Goal: Task Accomplishment & Management: Manage account settings

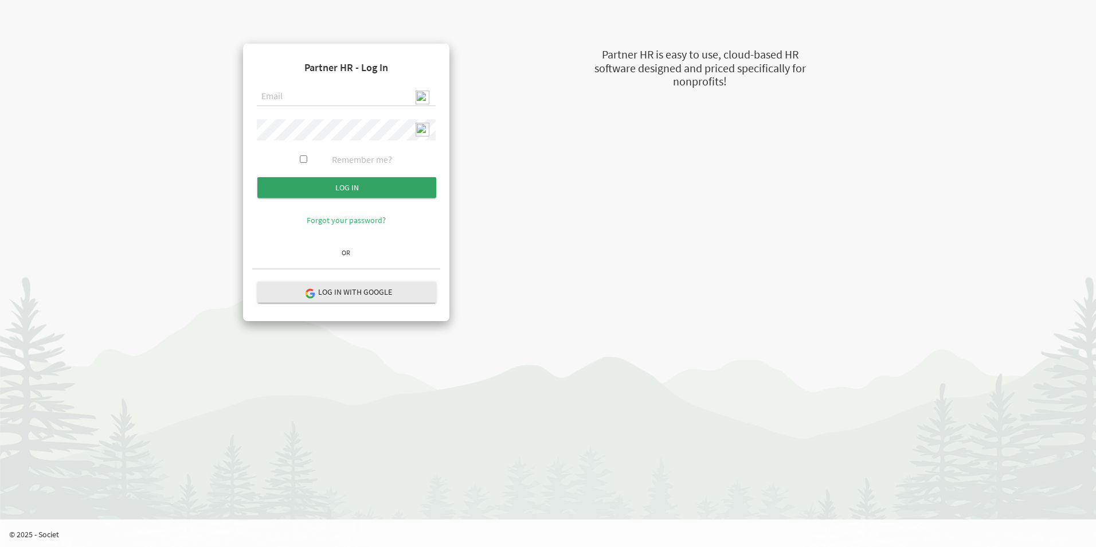
type input "admin@stepind.org"
click at [338, 177] on input "Log in" at bounding box center [346, 187] width 179 height 21
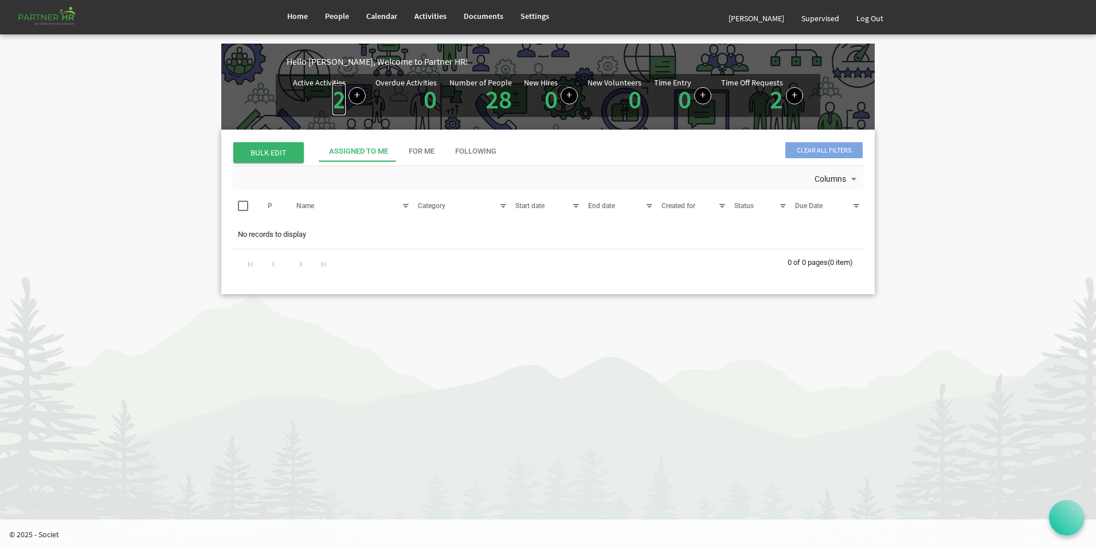
click at [338, 104] on link "2" at bounding box center [338, 99] width 13 height 32
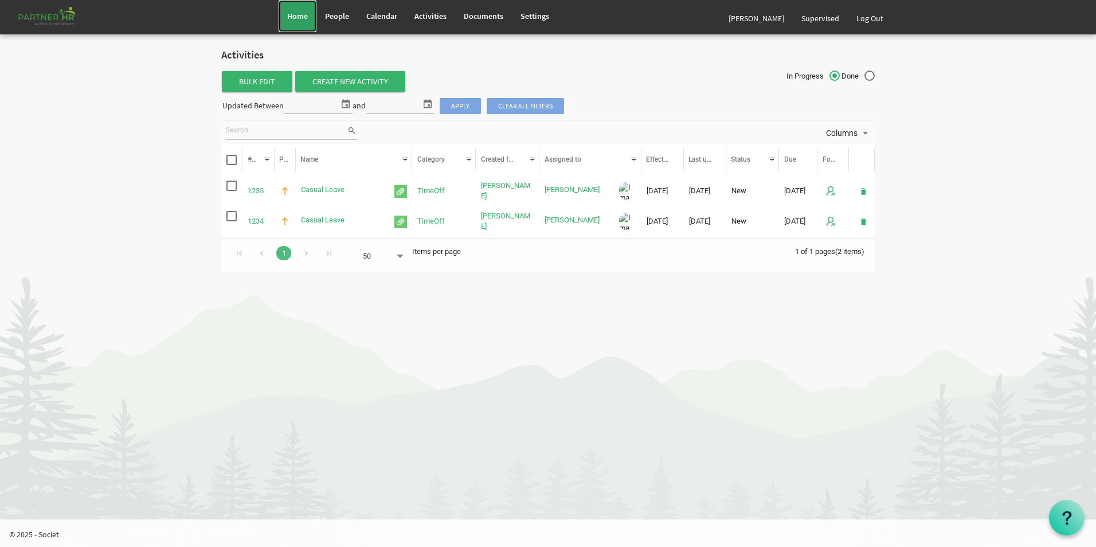
click at [297, 15] on span "Home" at bounding box center [297, 16] width 21 height 10
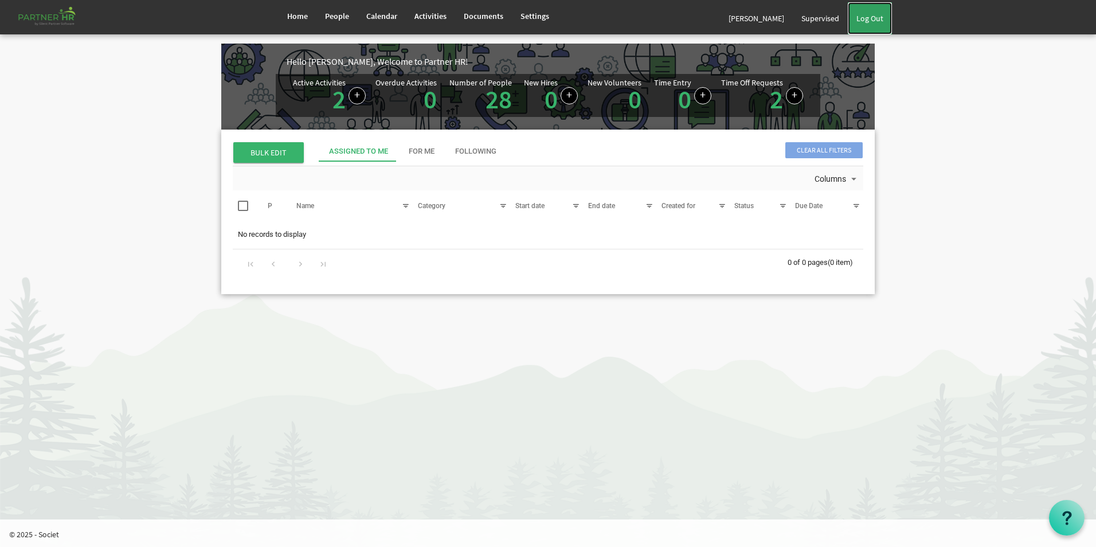
click at [866, 20] on link "Log Out" at bounding box center [870, 18] width 44 height 32
